Goal: Transaction & Acquisition: Purchase product/service

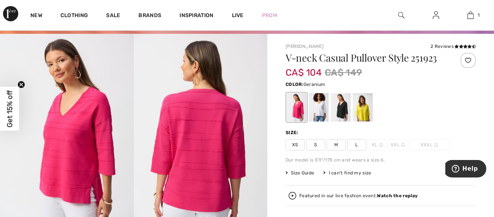
click at [354, 140] on span "L" at bounding box center [356, 144] width 19 height 11
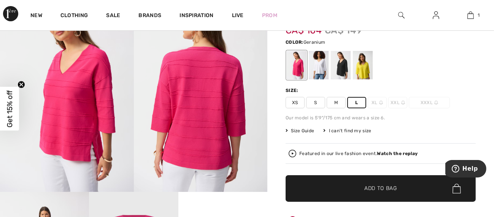
scroll to position [169, 0]
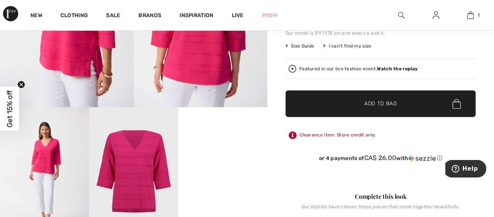
drag, startPoint x: 382, startPoint y: 104, endPoint x: 410, endPoint y: 95, distance: 29.2
click at [382, 104] on span "Add to Bag" at bounding box center [380, 104] width 33 height 8
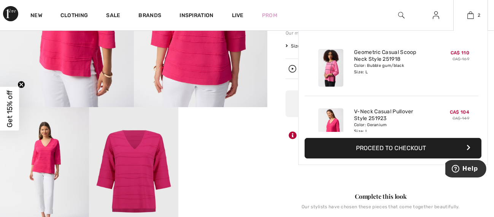
scroll to position [23, 0]
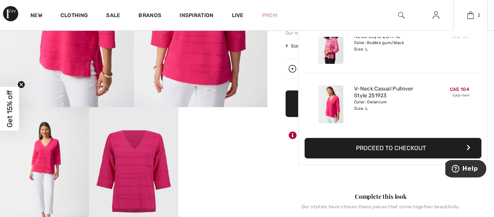
click at [476, 14] on link "2" at bounding box center [471, 15] width 34 height 9
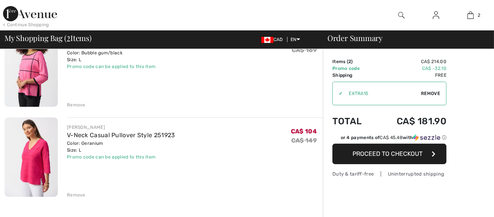
checkbox input "true"
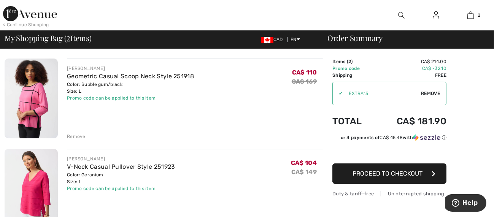
scroll to position [42, 0]
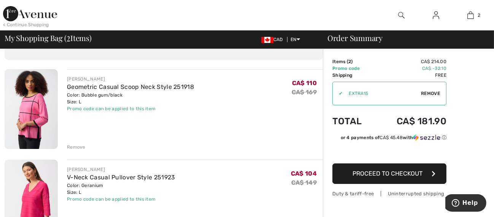
click at [191, 41] on div "My Shopping Bag ( 2 Items) CAD EN English Français" at bounding box center [162, 39] width 314 height 11
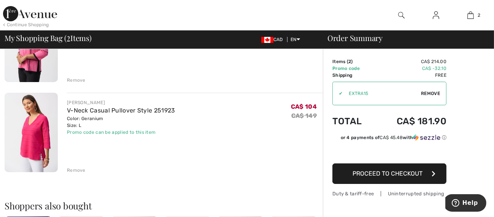
scroll to position [127, 0]
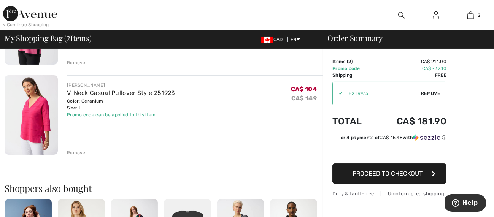
click at [80, 153] on div "Remove" at bounding box center [76, 152] width 19 height 7
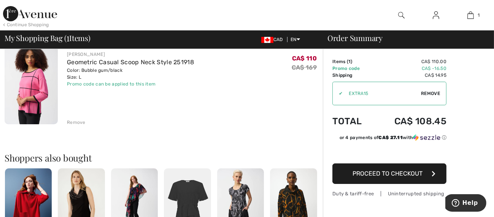
scroll to position [36, 0]
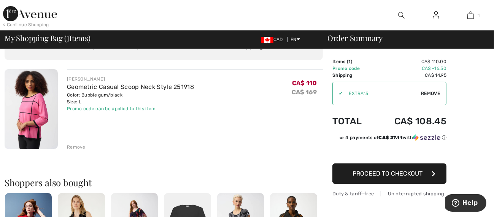
click at [394, 173] on span "Proceed to Checkout" at bounding box center [388, 173] width 70 height 7
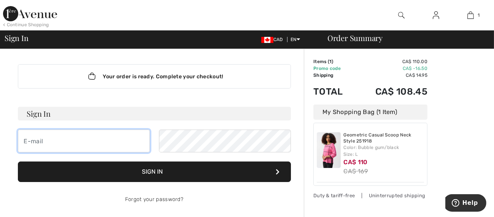
type input "kelsa@telus.net"
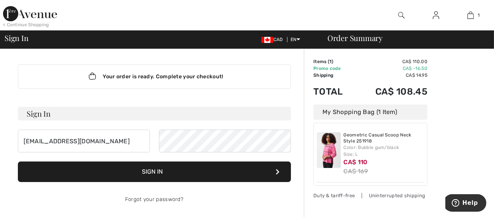
click at [197, 173] on button "Sign In" at bounding box center [154, 172] width 273 height 21
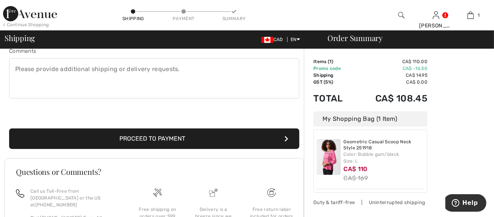
scroll to position [211, 0]
click at [232, 137] on button "Proceed to Payment" at bounding box center [154, 139] width 290 height 21
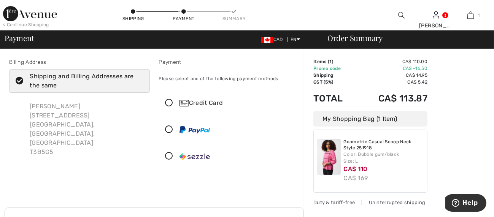
click at [172, 105] on icon at bounding box center [169, 103] width 20 height 8
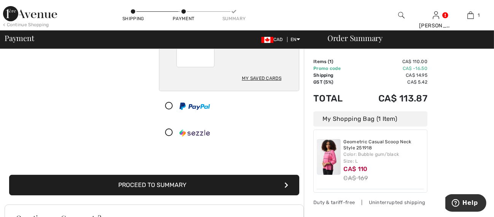
scroll to position [169, 0]
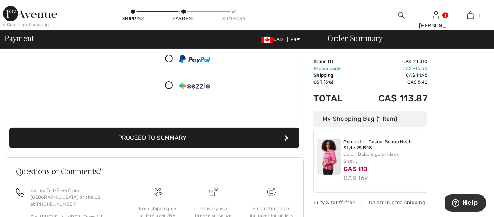
click at [174, 130] on button "Proceed to Summary" at bounding box center [154, 138] width 290 height 21
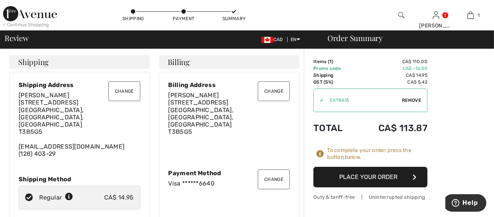
click at [359, 177] on button "Place Your Order" at bounding box center [370, 177] width 114 height 21
